Goal: Information Seeking & Learning: Learn about a topic

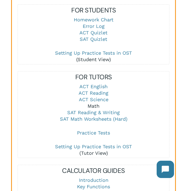
click at [94, 105] on link "Math" at bounding box center [94, 106] width 12 height 6
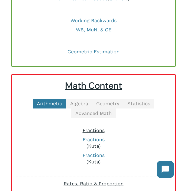
scroll to position [79, 0]
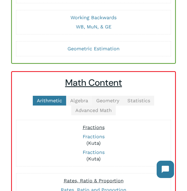
click at [80, 102] on span "Algebra" at bounding box center [79, 101] width 18 height 6
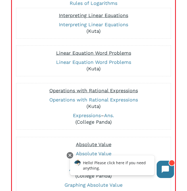
scroll to position [202, 0]
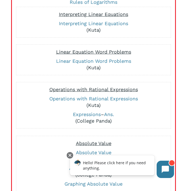
click at [77, 118] on p "Expressions – Ans. (College Panda)" at bounding box center [93, 117] width 149 height 13
click at [77, 115] on link "Expressions" at bounding box center [87, 115] width 28 height 6
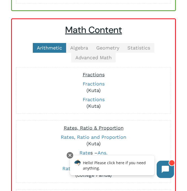
scroll to position [132, 0]
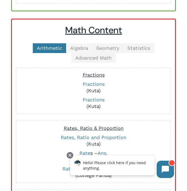
click at [80, 46] on span "Algebra" at bounding box center [79, 48] width 18 height 6
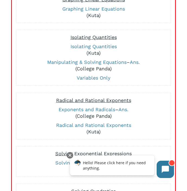
scroll to position [257, 0]
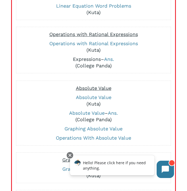
click at [83, 57] on link "Expressions" at bounding box center [87, 59] width 28 height 6
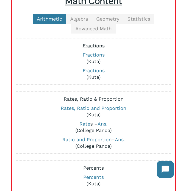
scroll to position [95, 0]
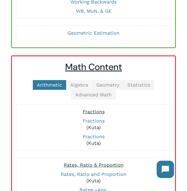
click at [77, 84] on span "Algebra" at bounding box center [79, 85] width 18 height 6
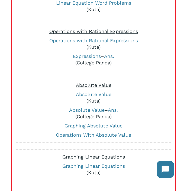
scroll to position [261, 0]
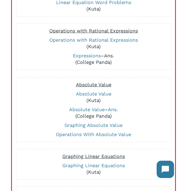
click at [110, 57] on link "Ans." at bounding box center [109, 56] width 10 height 6
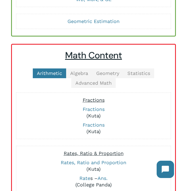
scroll to position [65, 0]
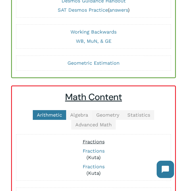
click at [79, 112] on span "Algebra" at bounding box center [79, 115] width 18 height 6
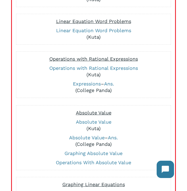
scroll to position [233, 0]
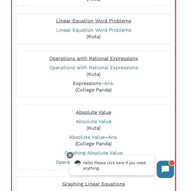
click at [89, 83] on link "Expressions" at bounding box center [87, 84] width 28 height 6
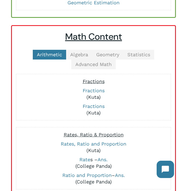
scroll to position [119, 0]
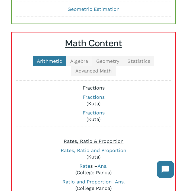
click at [81, 61] on span "Algebra" at bounding box center [79, 61] width 18 height 6
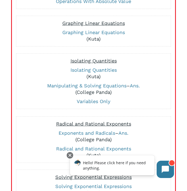
scroll to position [395, 0]
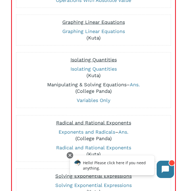
click at [105, 84] on link "Manipulating & Solving Equations" at bounding box center [86, 85] width 79 height 6
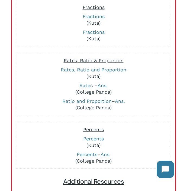
scroll to position [153, 0]
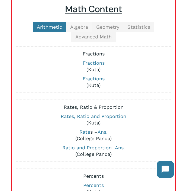
click at [80, 24] on link "Algebra" at bounding box center [79, 27] width 26 height 10
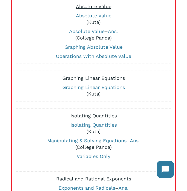
scroll to position [341, 0]
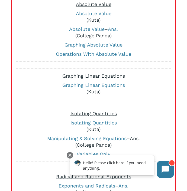
click at [134, 141] on link "Ans." at bounding box center [135, 139] width 10 height 6
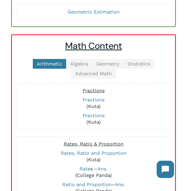
scroll to position [115, 0]
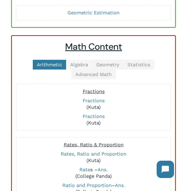
click at [78, 62] on span "Algebra" at bounding box center [79, 65] width 18 height 6
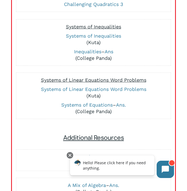
scroll to position [710, 0]
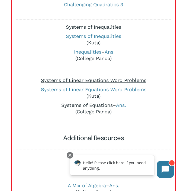
click at [72, 105] on link "Systems of Equations" at bounding box center [86, 105] width 51 height 6
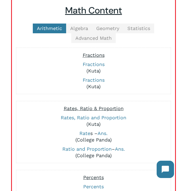
scroll to position [149, 0]
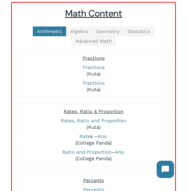
click at [78, 28] on span "Algebra" at bounding box center [79, 31] width 18 height 6
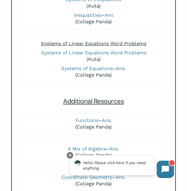
scroll to position [752, 0]
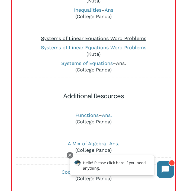
click at [121, 65] on link "Ans." at bounding box center [121, 63] width 10 height 6
